Goal: Check status

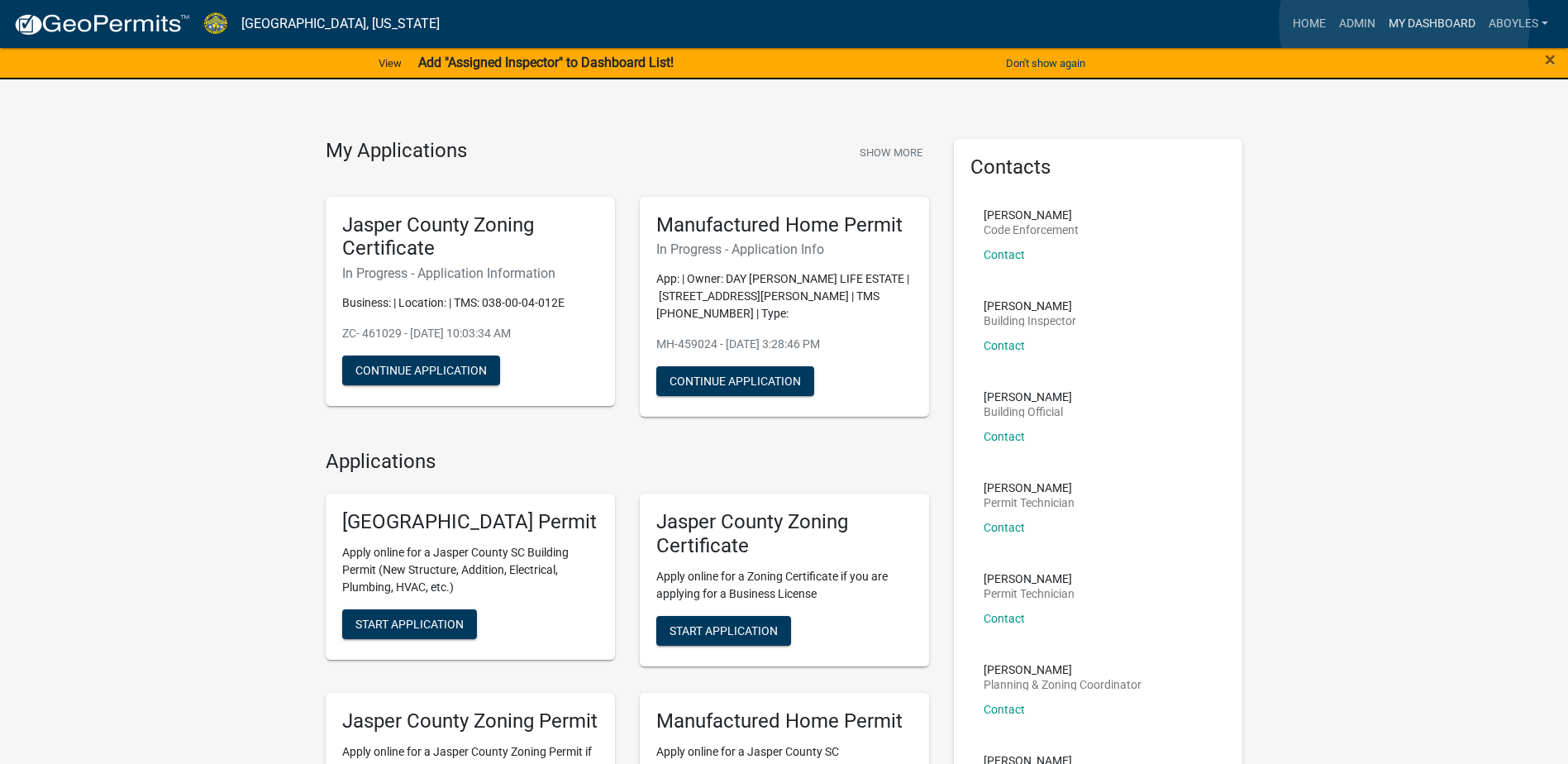
click at [1405, 23] on link "My Dashboard" at bounding box center [1432, 23] width 100 height 32
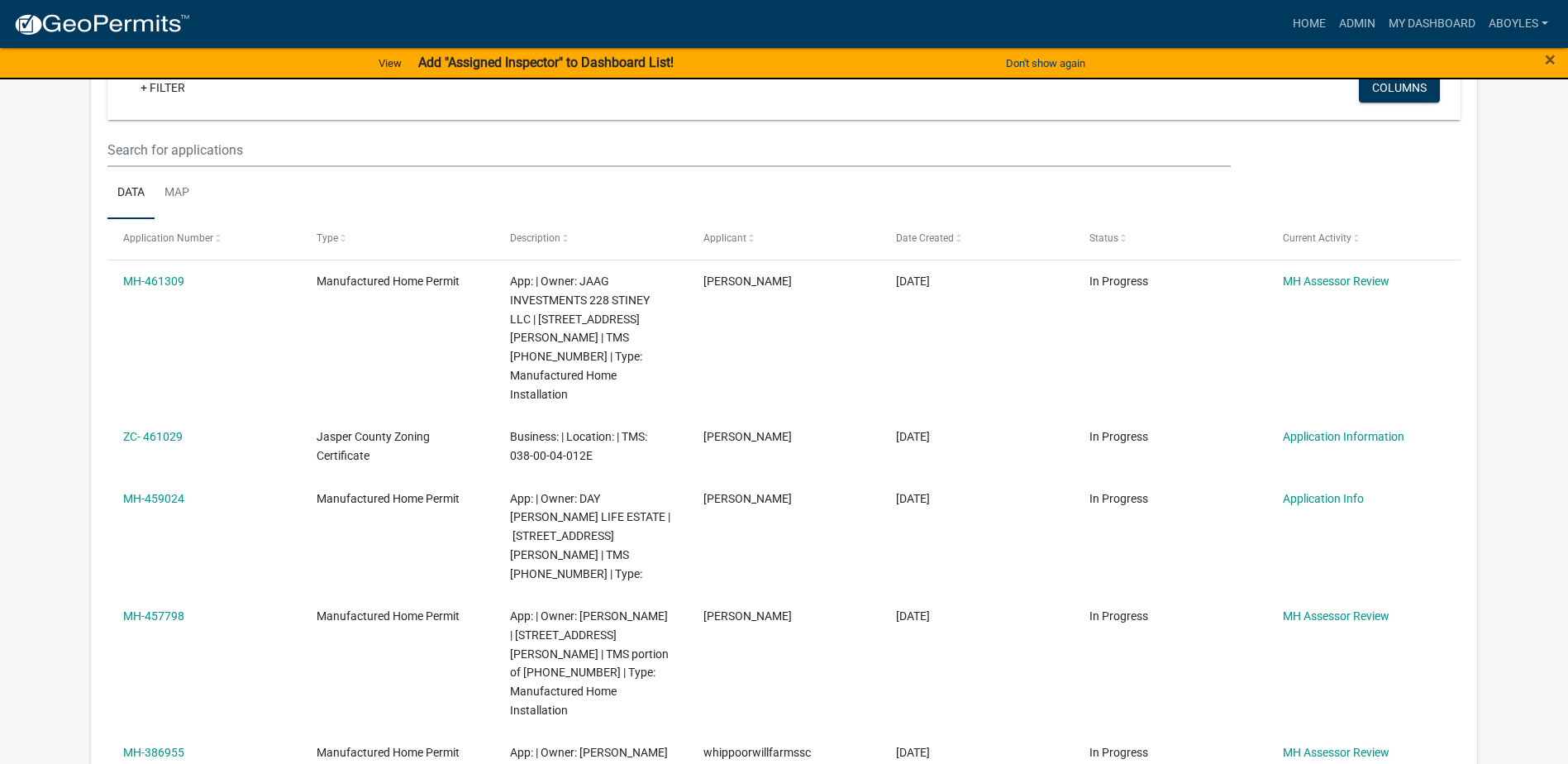
scroll to position [827, 0]
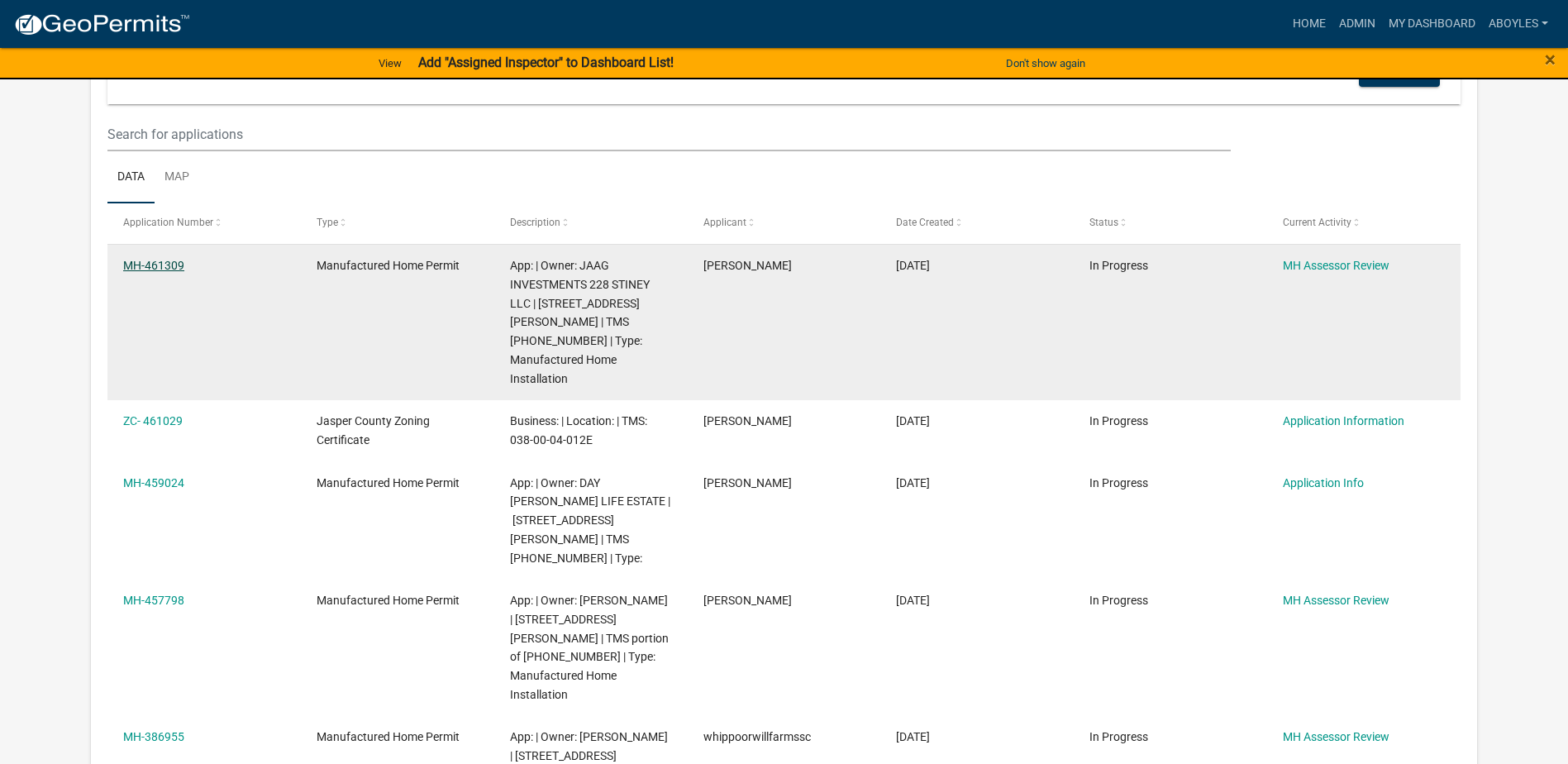
click at [160, 259] on link "MH-461309" at bounding box center [154, 265] width 61 height 14
